Goal: Task Accomplishment & Management: Use online tool/utility

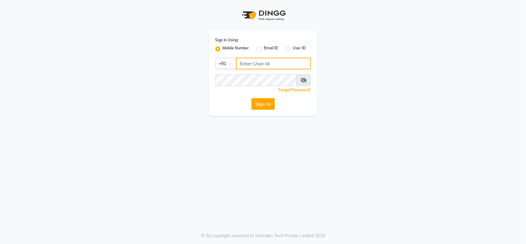
click at [270, 64] on input "Username" at bounding box center [273, 64] width 75 height 12
click at [261, 108] on button "Sign In" at bounding box center [263, 104] width 23 height 12
click at [306, 64] on input "Username" at bounding box center [273, 64] width 75 height 12
click at [262, 48] on div "Email ID" at bounding box center [268, 48] width 22 height 7
click at [264, 49] on label "Email ID" at bounding box center [271, 48] width 14 height 7
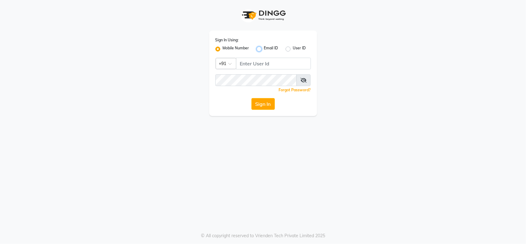
click at [264, 49] on input "Email ID" at bounding box center [266, 47] width 4 height 4
radio input "true"
radio input "false"
click at [293, 49] on label "User ID" at bounding box center [299, 48] width 13 height 7
click at [293, 49] on input "User ID" at bounding box center [295, 47] width 4 height 4
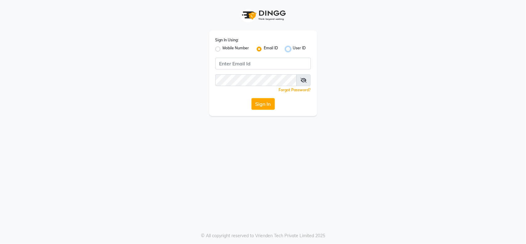
radio input "true"
radio input "false"
click at [223, 49] on label "Mobile Number" at bounding box center [236, 48] width 27 height 7
click at [223, 49] on input "Mobile Number" at bounding box center [225, 47] width 4 height 4
radio input "true"
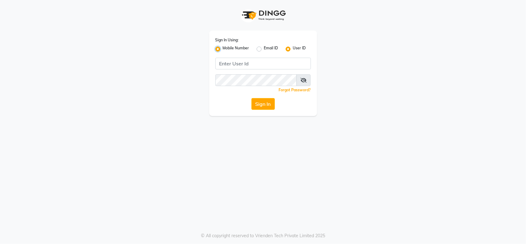
radio input "false"
